Goal: Task Accomplishment & Management: Use online tool/utility

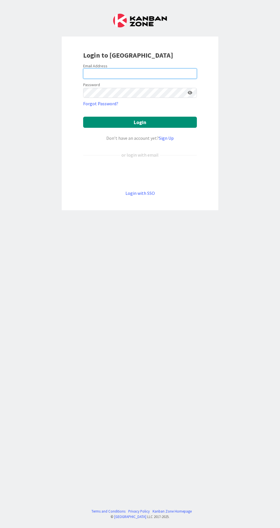
click at [89, 74] on input "email" at bounding box center [140, 73] width 114 height 10
type input "[EMAIL_ADDRESS][DOMAIN_NAME]"
click at [83, 117] on button "Login" at bounding box center [140, 122] width 114 height 11
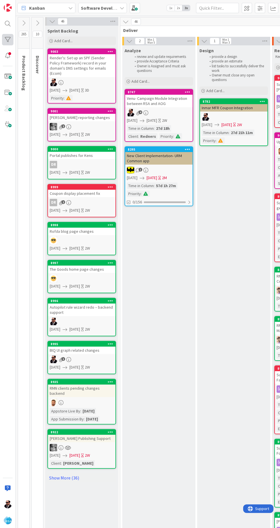
click at [8, 40] on div at bounding box center [7, 39] width 11 height 11
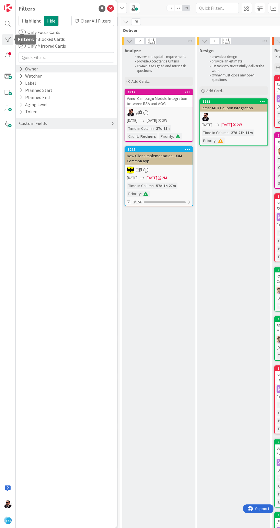
click at [24, 71] on div "Owner" at bounding box center [29, 68] width 20 height 7
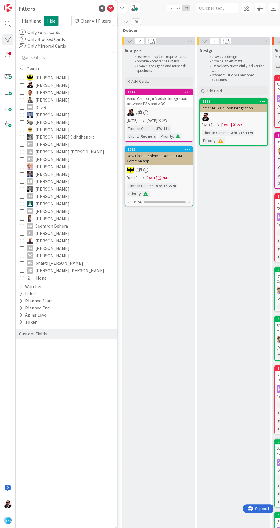
click at [29, 92] on img at bounding box center [30, 92] width 6 height 6
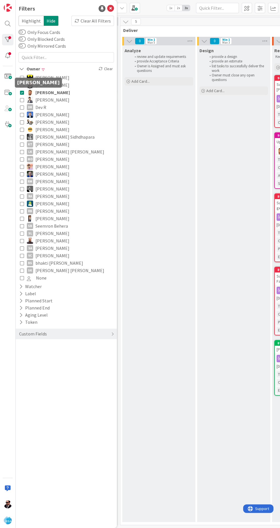
click at [27, 92] on img at bounding box center [30, 92] width 6 height 6
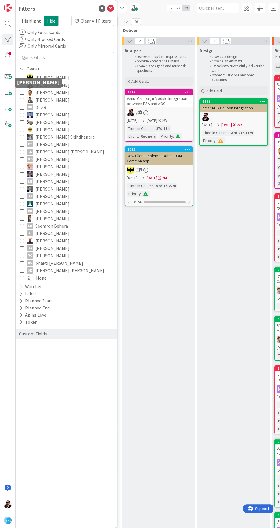
click at [50, 83] on span "[PERSON_NAME]" at bounding box center [52, 84] width 34 height 7
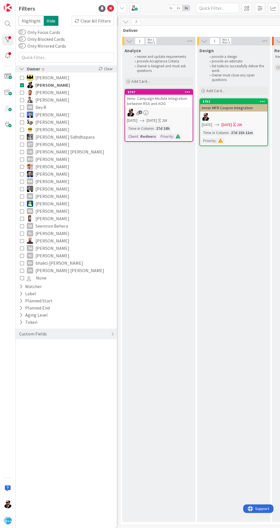
click at [22, 68] on icon at bounding box center [21, 68] width 5 height 5
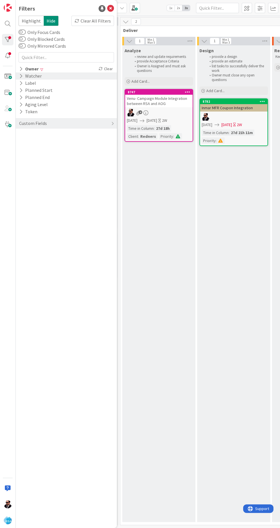
click at [21, 77] on icon at bounding box center [21, 76] width 4 height 5
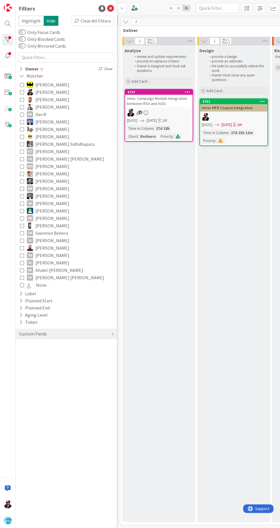
click at [27, 92] on img at bounding box center [30, 92] width 6 height 6
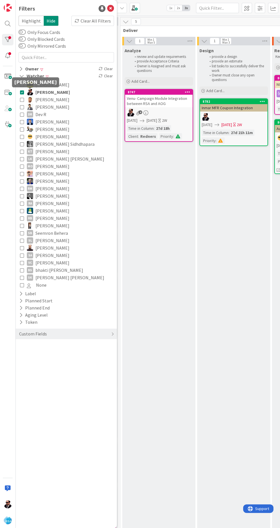
click at [116, 8] on div "Filters Highlight Hide Clear All Filters Only Focus Cards Only Blocked Cards On…" at bounding box center [66, 264] width 101 height 528
click at [107, 10] on icon at bounding box center [110, 8] width 7 height 7
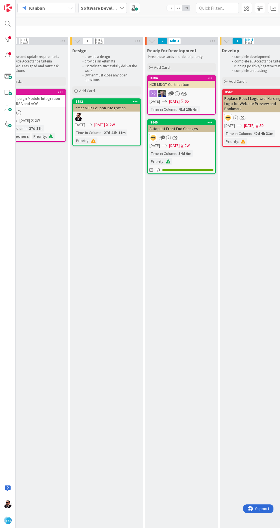
scroll to position [0, 133]
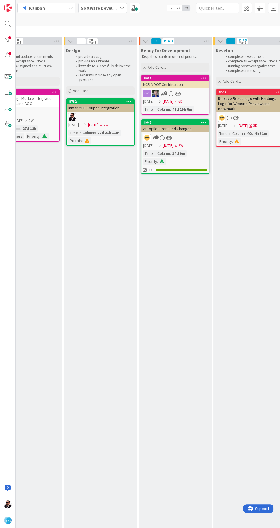
click at [102, 287] on div "Design provide a design provide an estimate list tasks to successfully deliver …" at bounding box center [100, 296] width 73 height 502
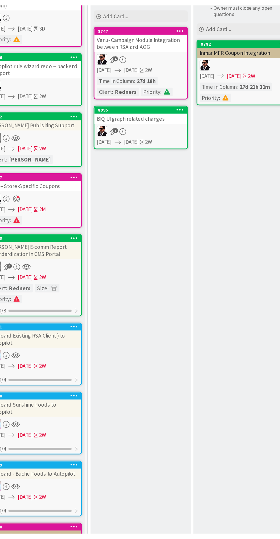
scroll to position [0, 17]
